Goal: Find specific page/section: Find specific page/section

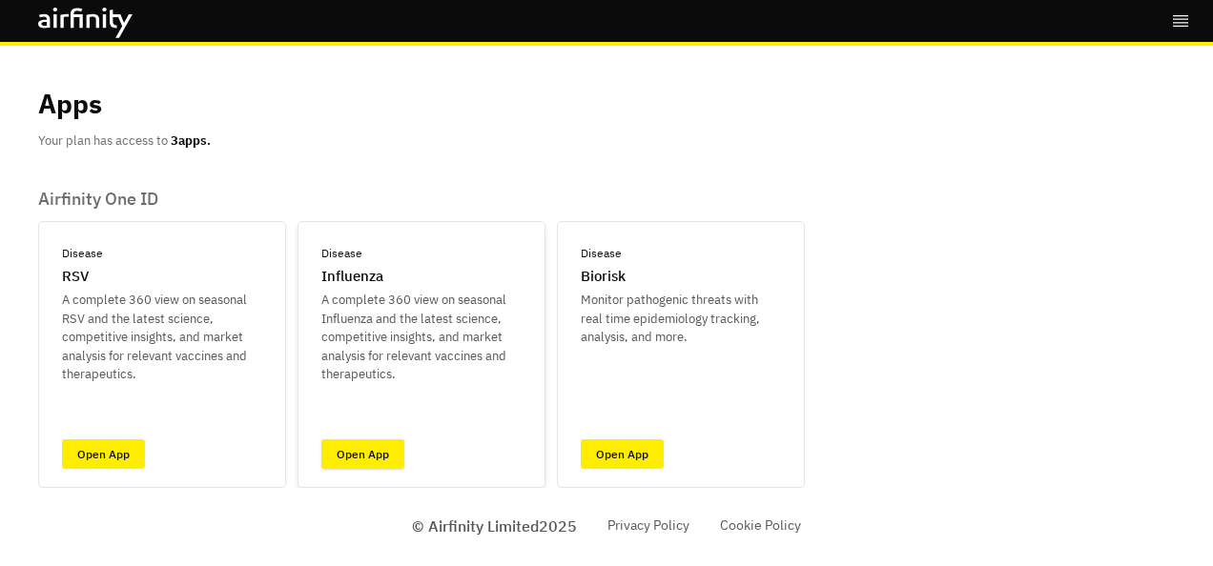
click at [365, 451] on link "Open App" at bounding box center [362, 455] width 83 height 30
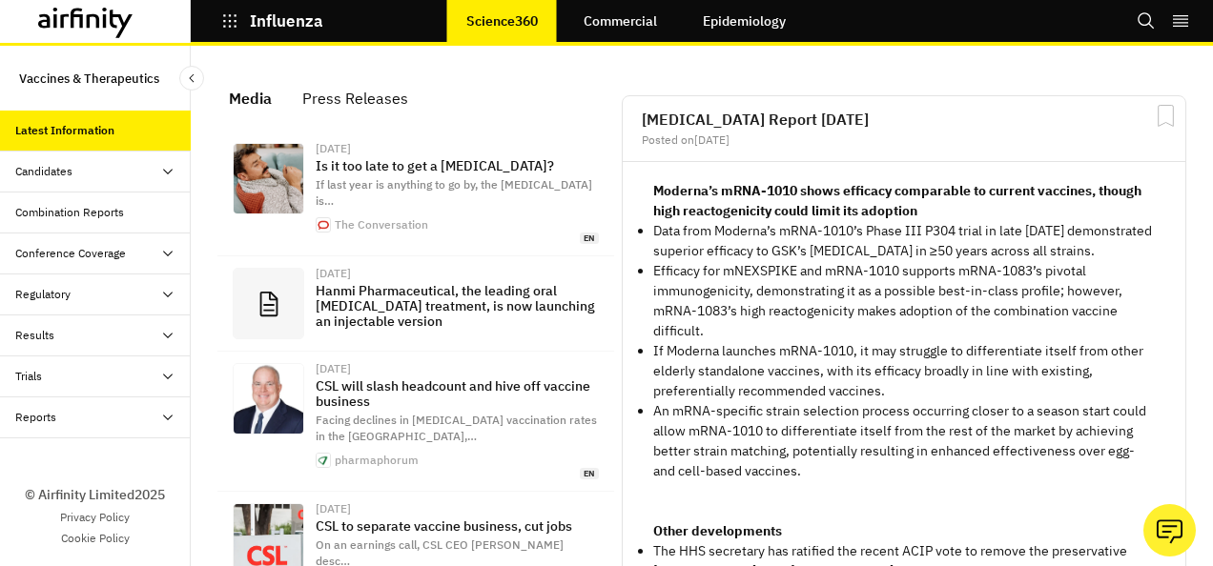
scroll to position [1329, 557]
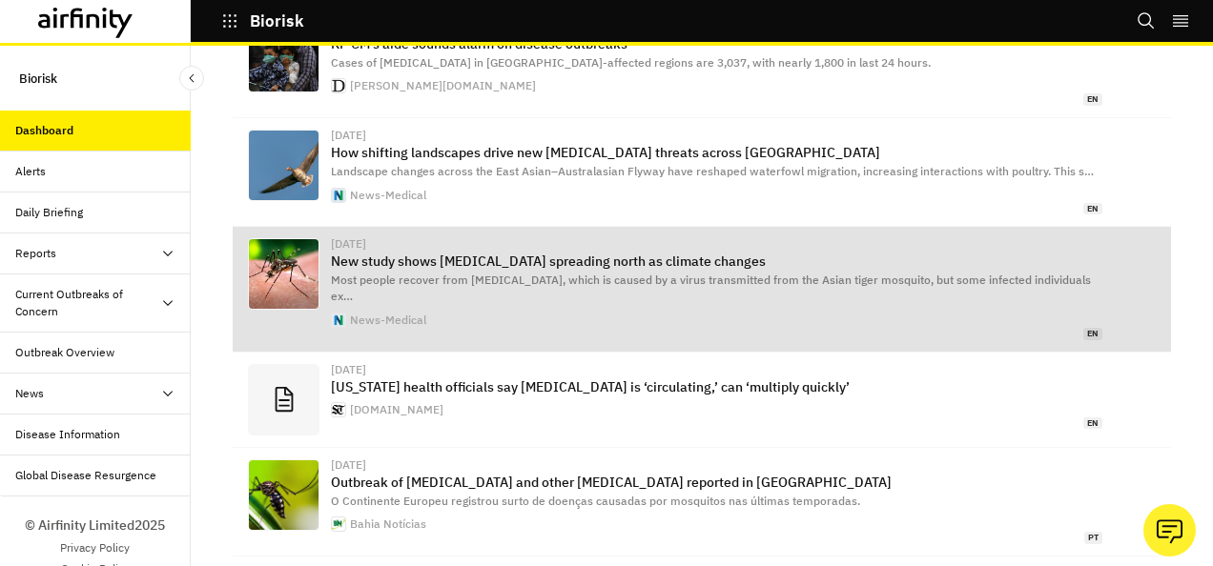
scroll to position [1433, 0]
